Goal: Information Seeking & Learning: Learn about a topic

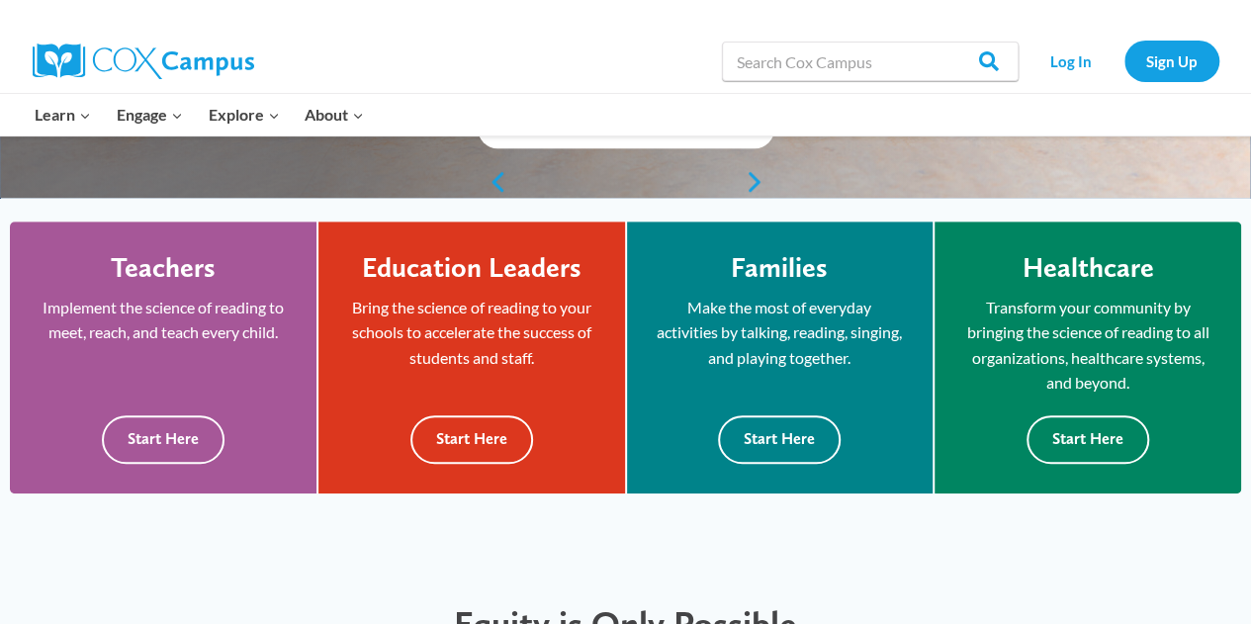
scroll to position [494, 0]
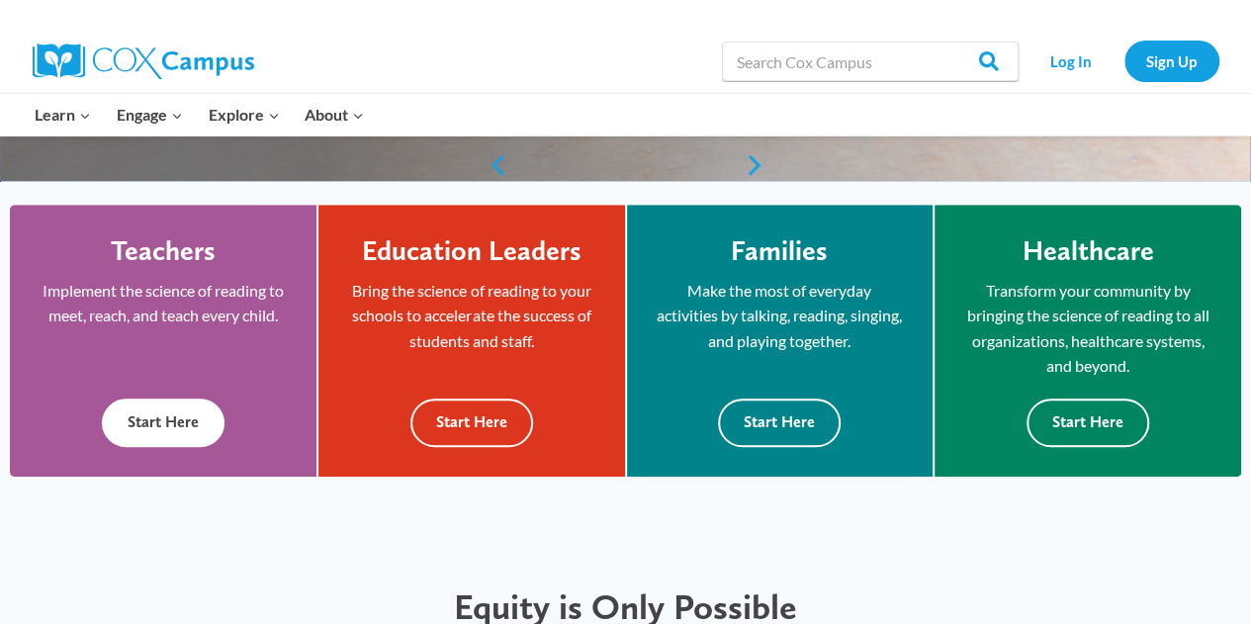
click at [208, 359] on div "Teachers Implement the science of reading to meet, reach, and teach every child…" at bounding box center [163, 340] width 247 height 213
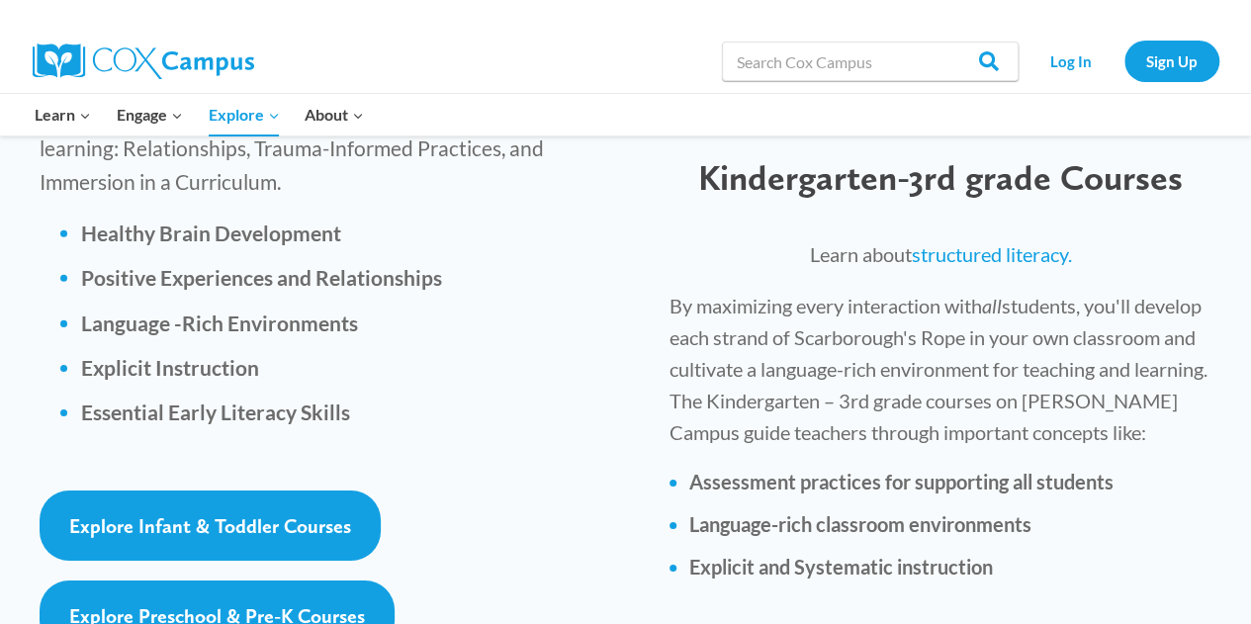
scroll to position [2966, 0]
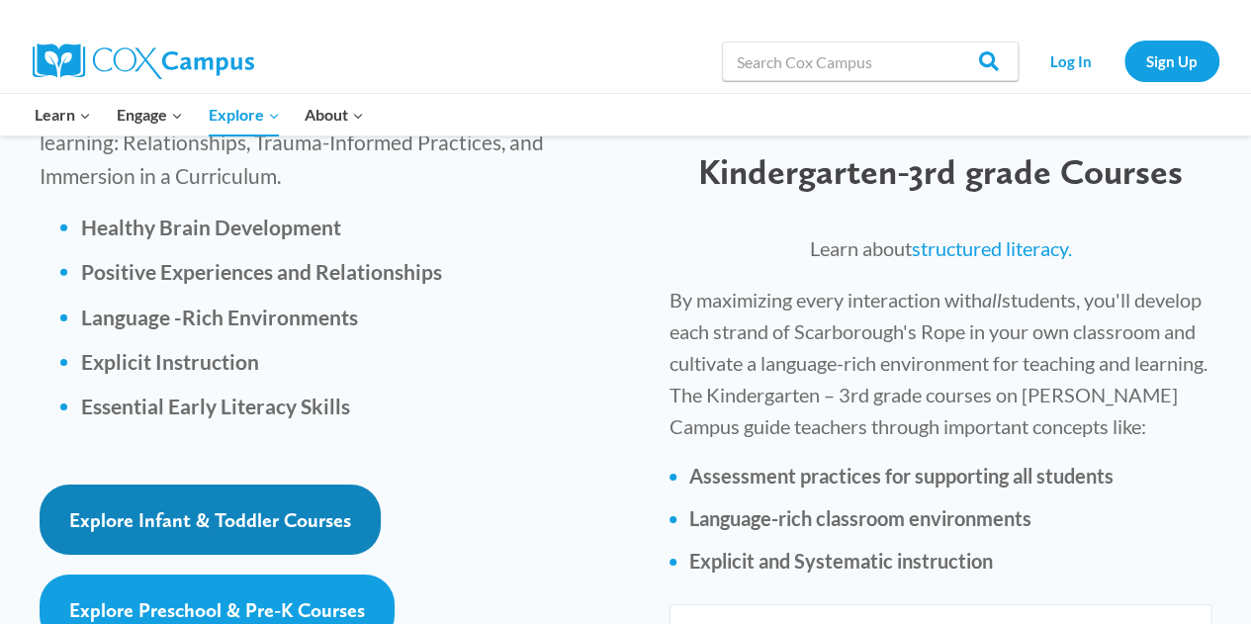
click at [235, 508] on span "Explore Infant & Toddler Courses" at bounding box center [210, 520] width 282 height 24
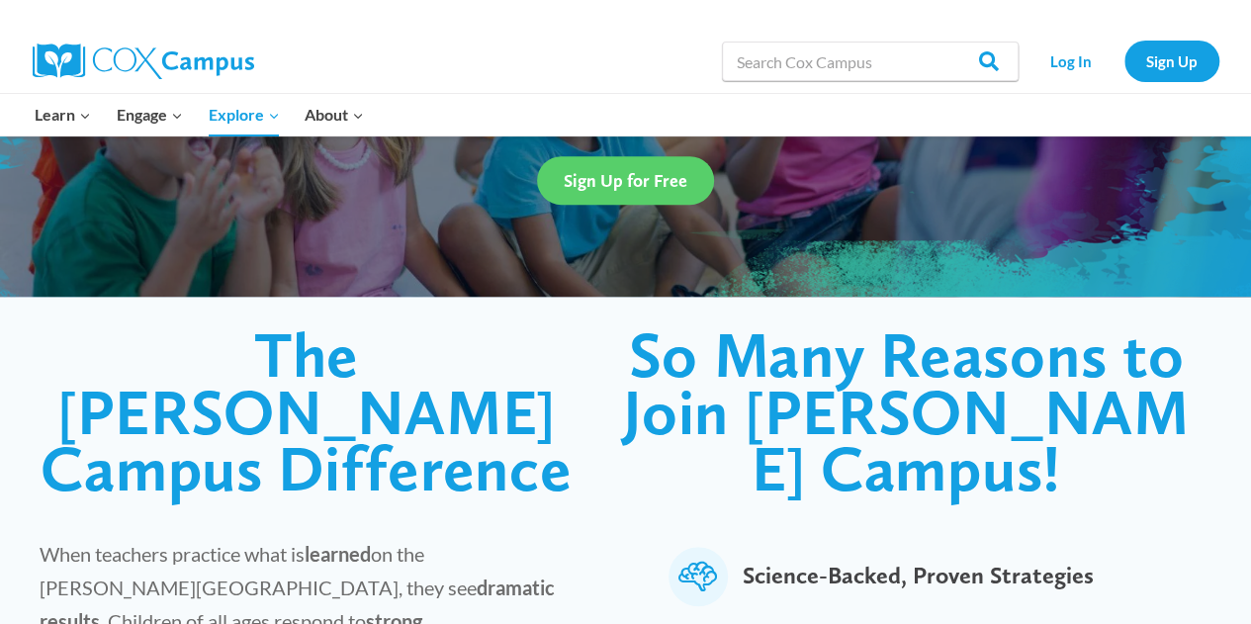
scroll to position [0, 0]
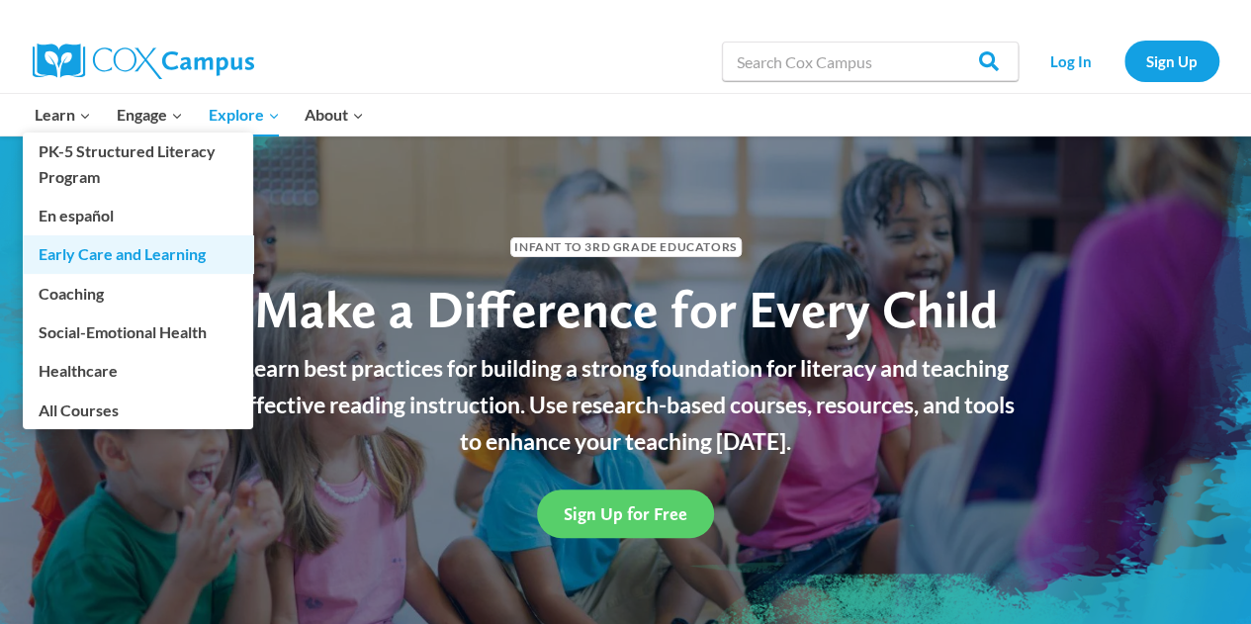
click at [90, 258] on link "Early Care and Learning" at bounding box center [138, 254] width 230 height 38
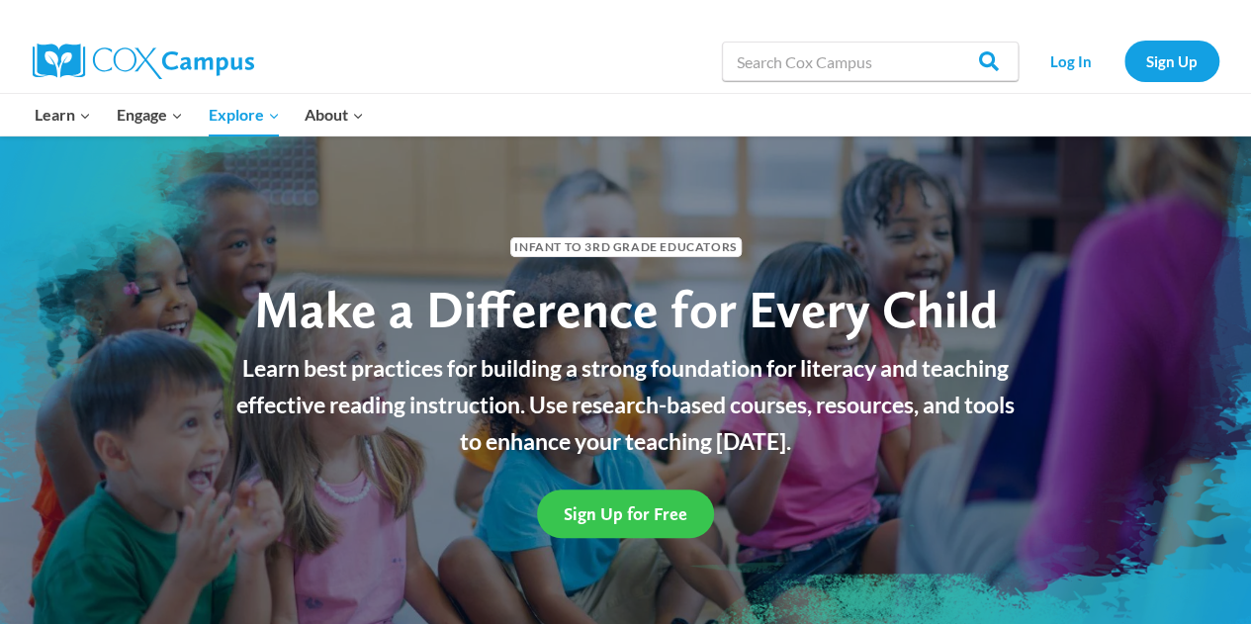
click at [607, 520] on span "Sign Up for Free" at bounding box center [626, 513] width 124 height 21
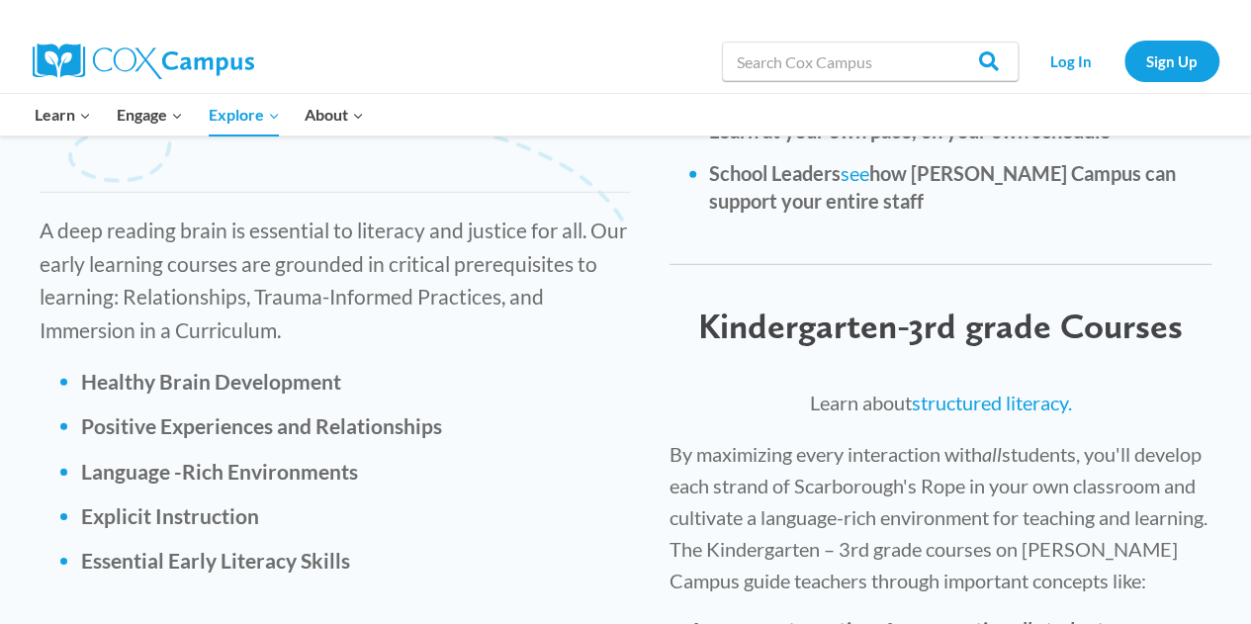
scroll to position [3065, 0]
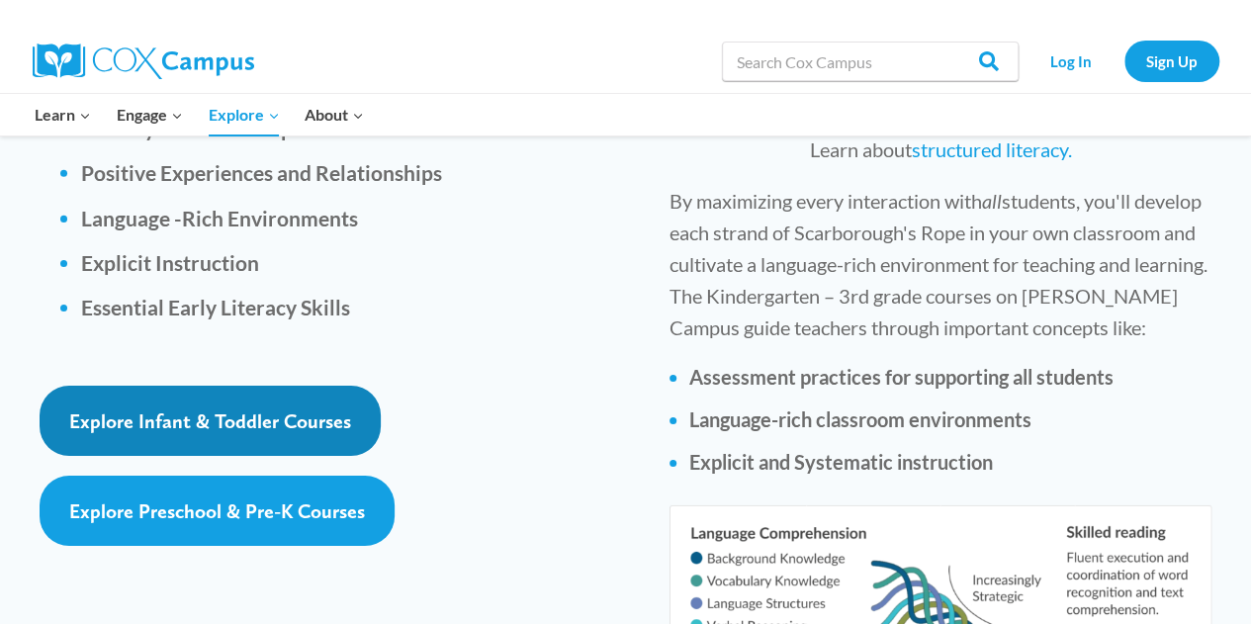
click at [204, 409] on span "Explore Infant & Toddler Courses" at bounding box center [210, 421] width 282 height 24
